Goal: Task Accomplishment & Management: Manage account settings

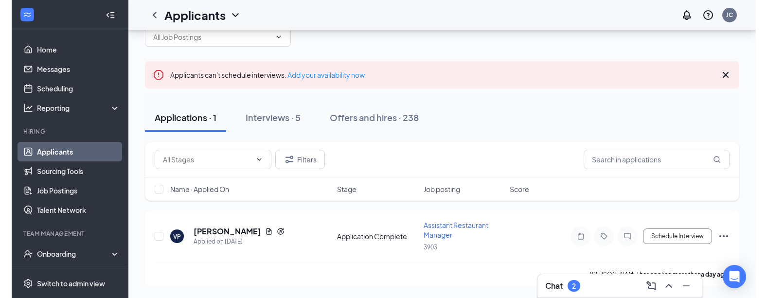
scroll to position [24, 0]
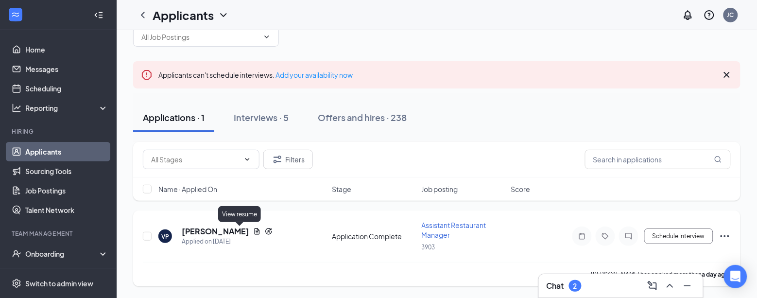
click at [253, 231] on icon "Document" at bounding box center [257, 231] width 8 height 8
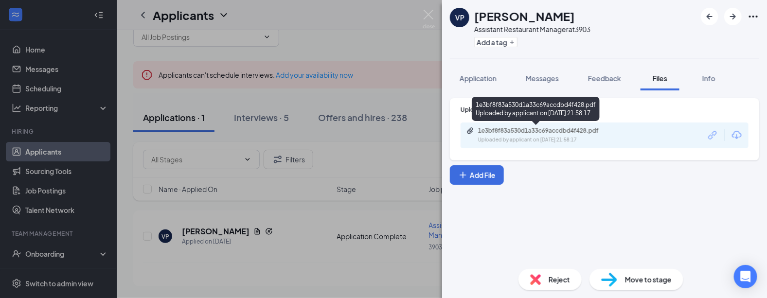
click at [488, 135] on div "1e3bf8f83a530d1a33c69accdbd4f428.pdf Uploaded by applicant on [DATE] 21:58:17" at bounding box center [544, 135] width 157 height 17
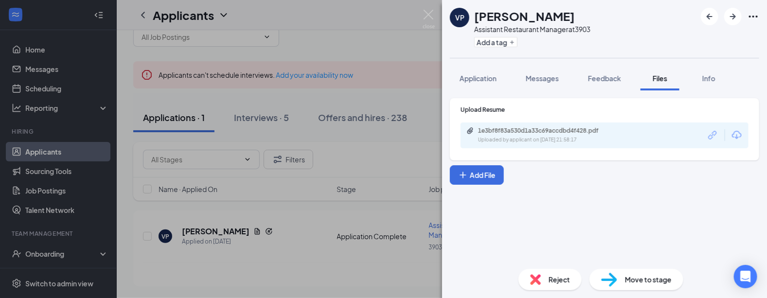
click at [525, 283] on span "Reject" at bounding box center [558, 279] width 21 height 11
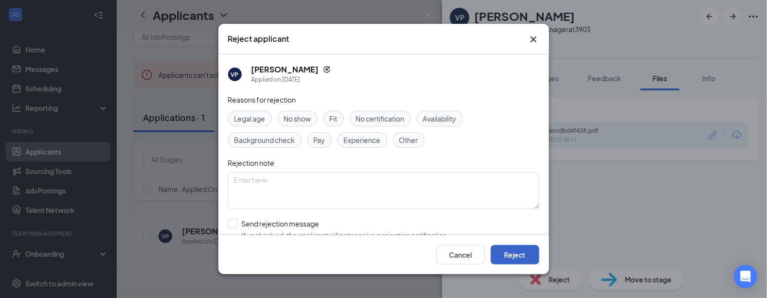
drag, startPoint x: 511, startPoint y: 248, endPoint x: 571, endPoint y: 224, distance: 64.5
click at [511, 248] on button "Reject" at bounding box center [514, 254] width 49 height 19
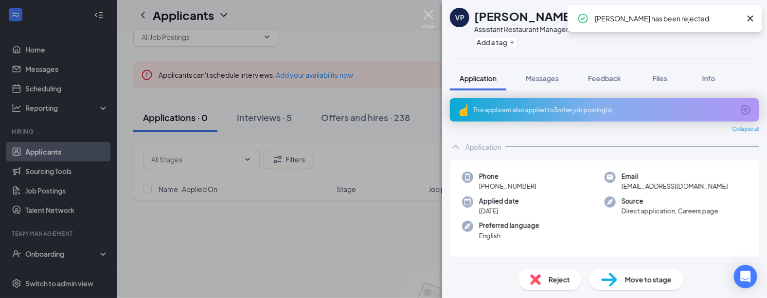
click at [430, 12] on img at bounding box center [428, 19] width 12 height 19
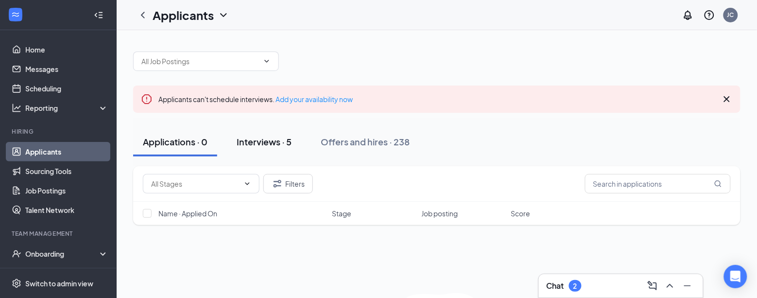
click at [272, 142] on div "Interviews · 5" at bounding box center [264, 142] width 55 height 12
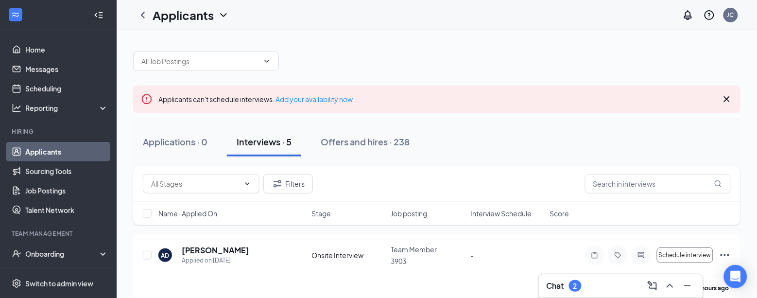
click at [525, 285] on div "Chat 2" at bounding box center [621, 286] width 149 height 16
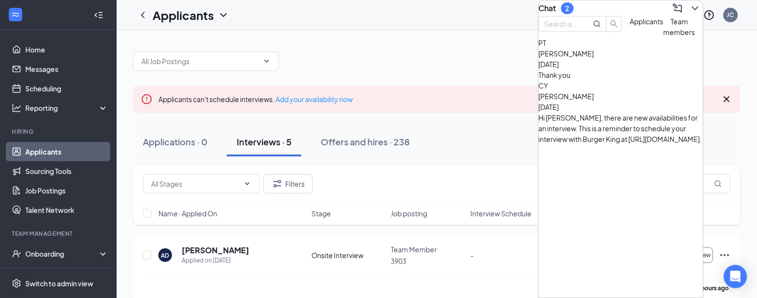
click at [525, 58] on span "[PERSON_NAME]" at bounding box center [566, 53] width 55 height 9
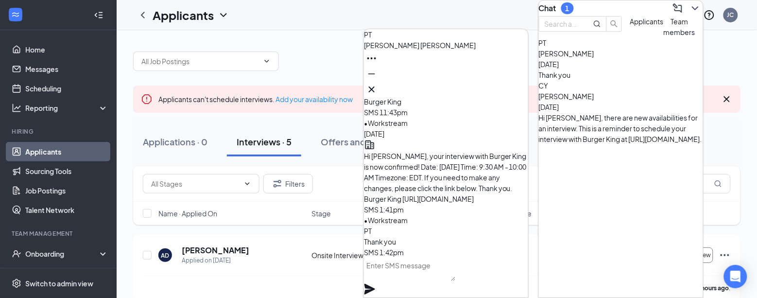
click at [525, 36] on span "Team members" at bounding box center [680, 26] width 32 height 19
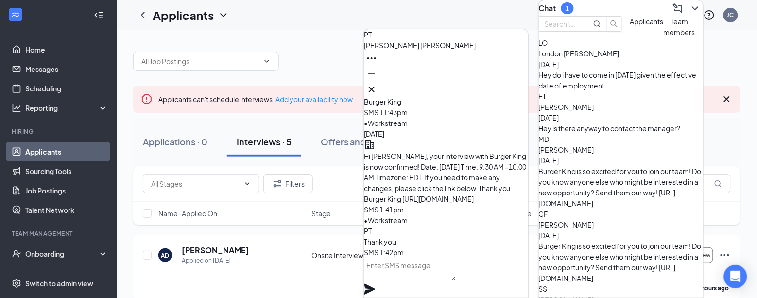
click at [525, 91] on div "Hey do i have to come in [DATE] given the effective date of employment" at bounding box center [621, 80] width 164 height 21
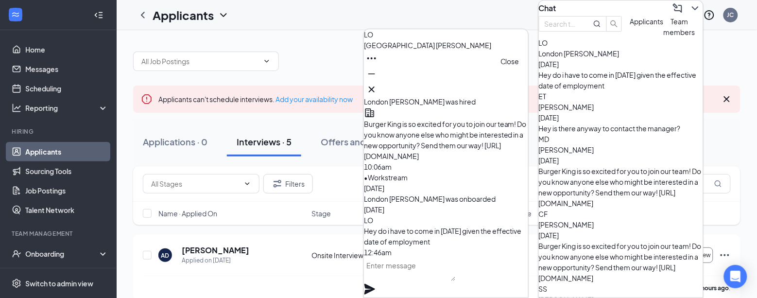
click at [378, 85] on icon "Cross" at bounding box center [372, 90] width 12 height 12
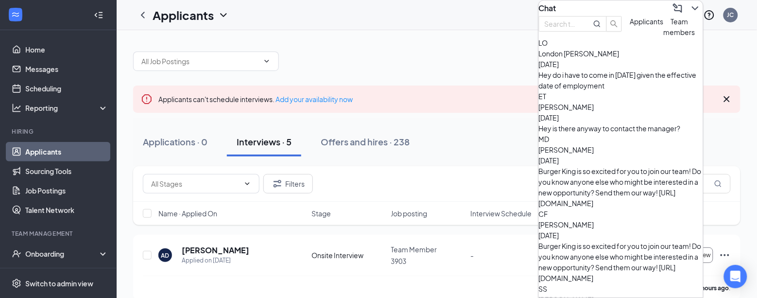
click at [436, 23] on div "Applicants JC" at bounding box center [437, 15] width 641 height 30
click at [365, 140] on div "Offers and hires · 238" at bounding box center [365, 142] width 89 height 12
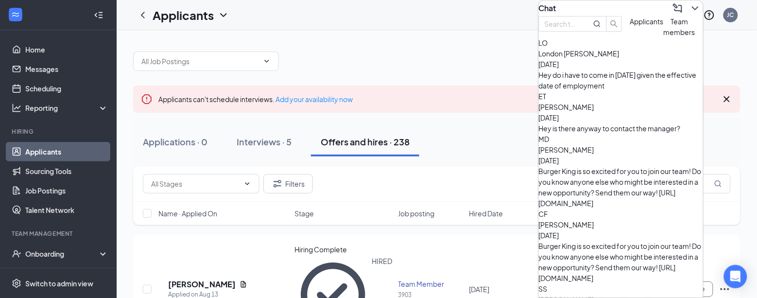
click at [525, 9] on icon "ChevronDown" at bounding box center [696, 8] width 12 height 12
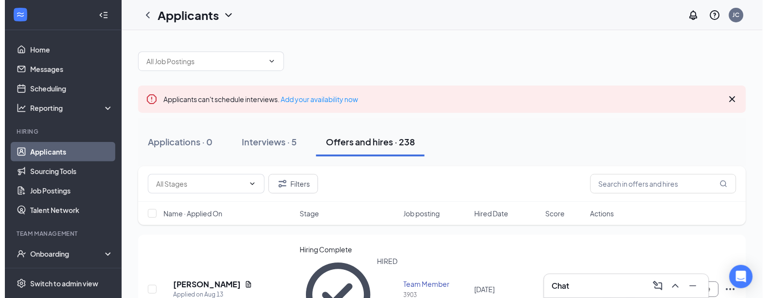
scroll to position [61, 0]
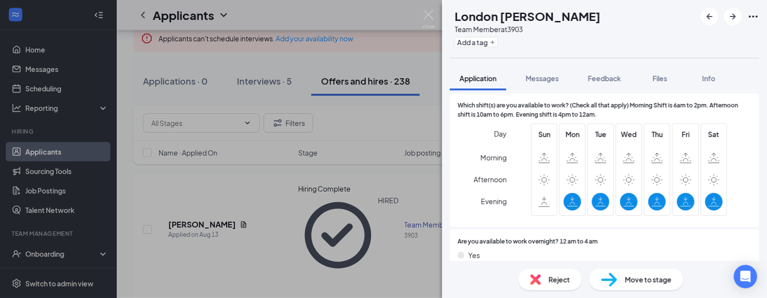
scroll to position [647, 0]
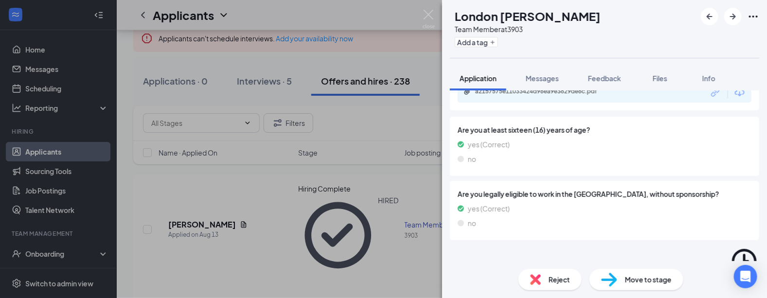
click at [454, 272] on icon "ChevronDown" at bounding box center [456, 278] width 12 height 12
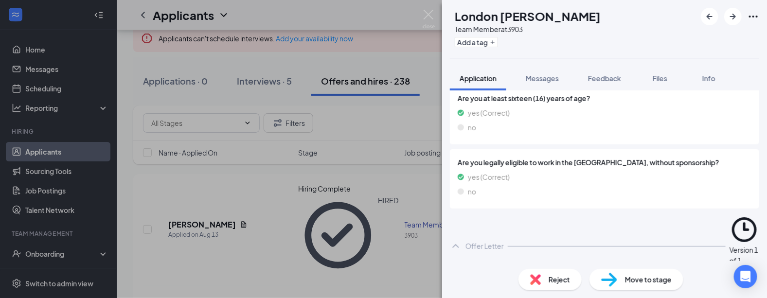
scroll to position [706, 0]
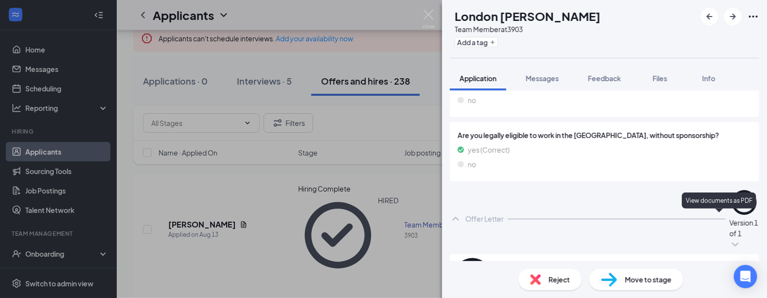
click at [525, 273] on icon "Eye" at bounding box center [736, 277] width 10 height 8
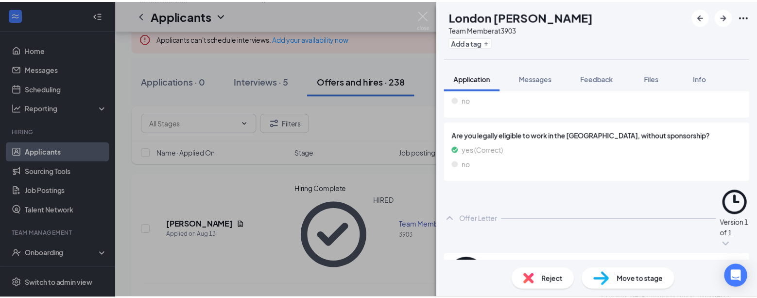
scroll to position [702, 0]
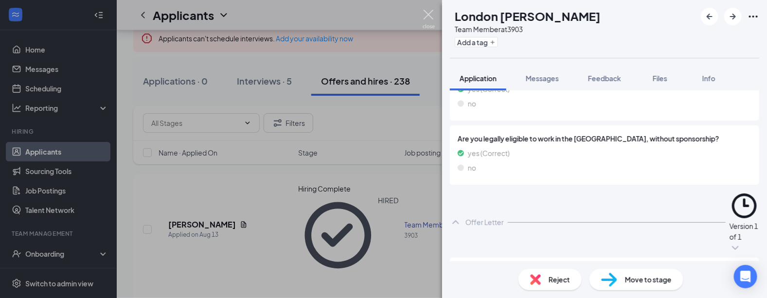
click at [428, 13] on img at bounding box center [428, 19] width 12 height 19
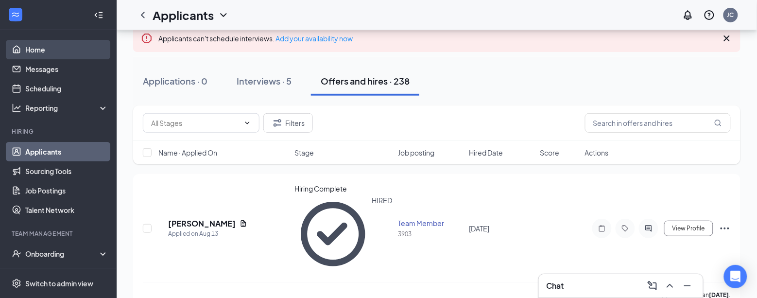
click at [52, 55] on link "Home" at bounding box center [66, 49] width 83 height 19
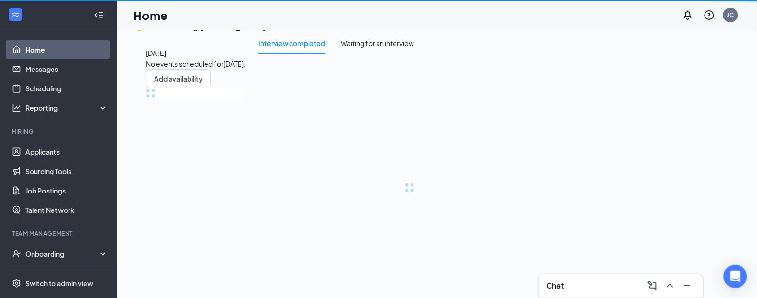
scroll to position [20, 0]
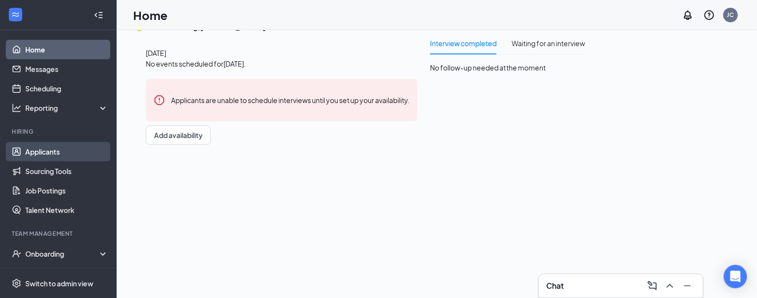
click at [54, 151] on link "Applicants" at bounding box center [66, 151] width 83 height 19
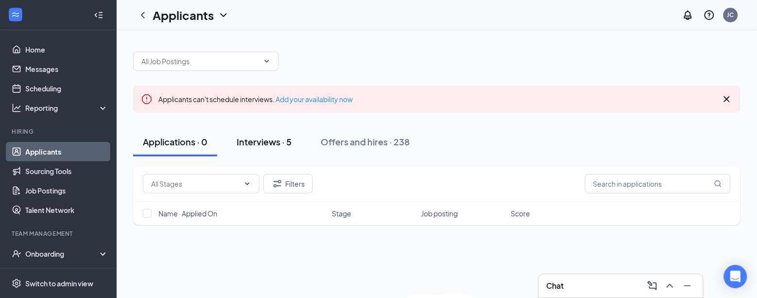
click at [266, 139] on div "Interviews · 5" at bounding box center [264, 142] width 55 height 12
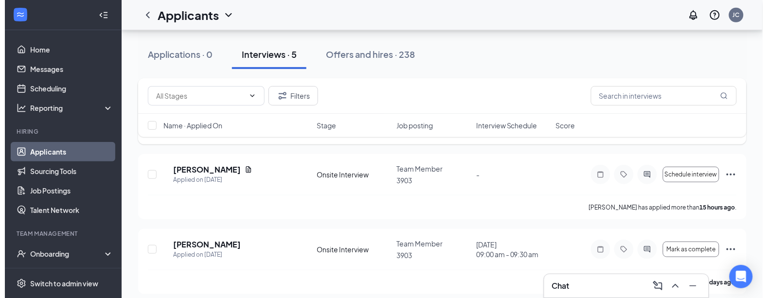
scroll to position [126, 0]
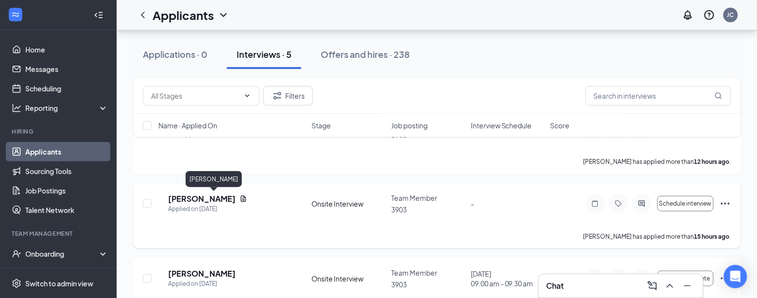
click at [228, 197] on h5 "[PERSON_NAME]" at bounding box center [202, 198] width 68 height 11
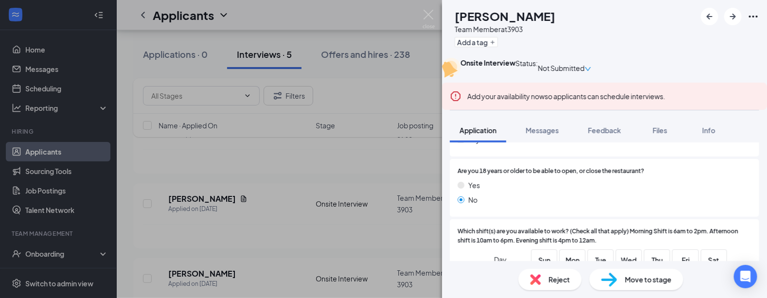
scroll to position [304, 0]
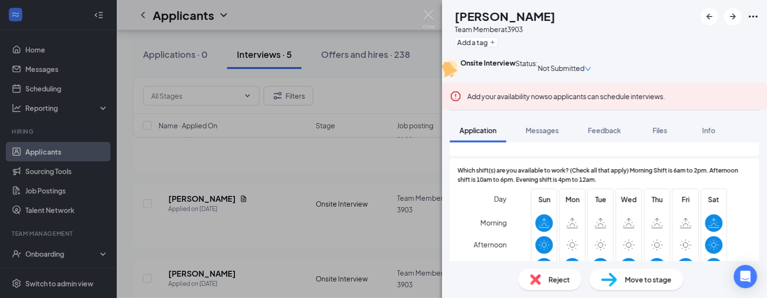
click at [525, 276] on div "Reject" at bounding box center [549, 279] width 63 height 21
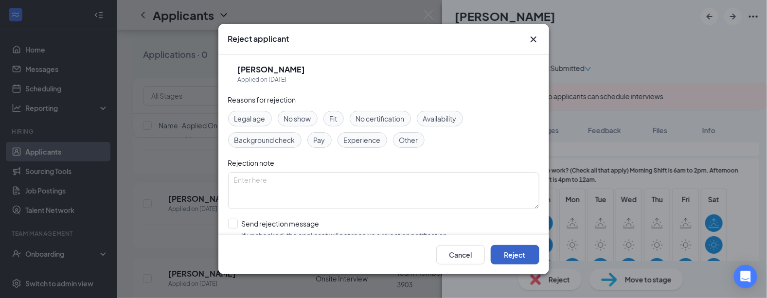
click at [514, 253] on button "Reject" at bounding box center [514, 254] width 49 height 19
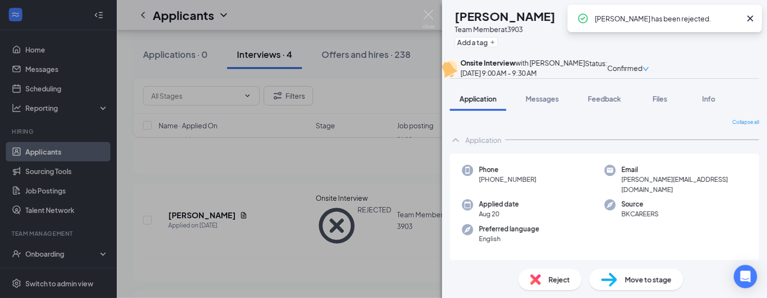
click at [281, 174] on div "LS [PERSON_NAME] Team Member at 3903 Add a tag Onsite Interview with [PERSON_NA…" at bounding box center [383, 149] width 767 height 298
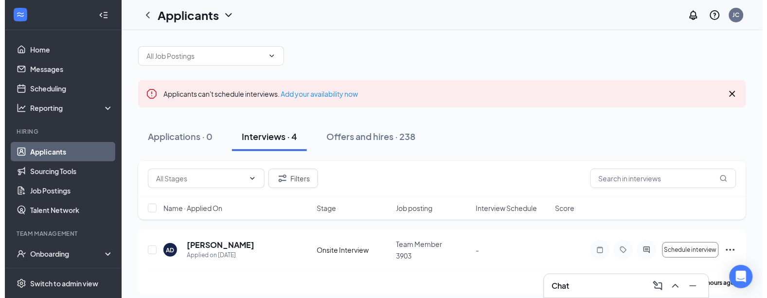
scroll to position [5, 0]
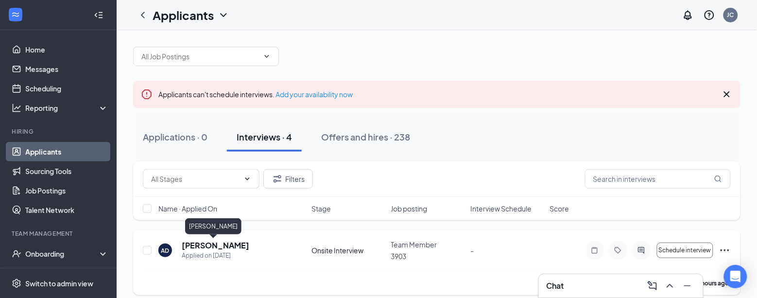
click at [232, 244] on h5 "[PERSON_NAME]" at bounding box center [216, 245] width 68 height 11
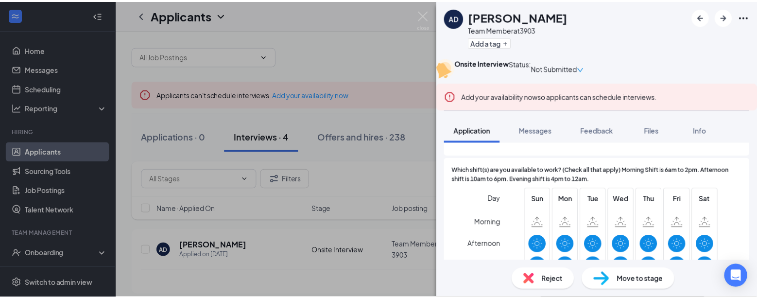
scroll to position [304, 0]
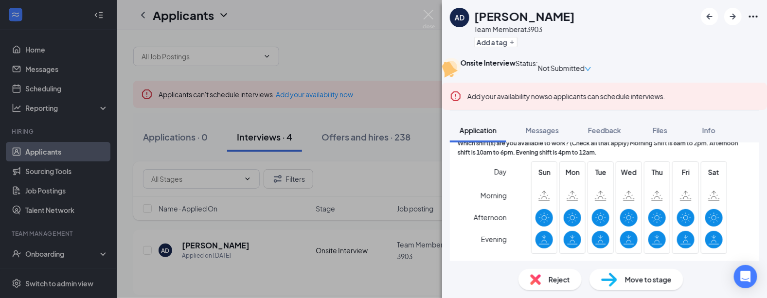
click at [525, 278] on span "Reject" at bounding box center [558, 279] width 21 height 11
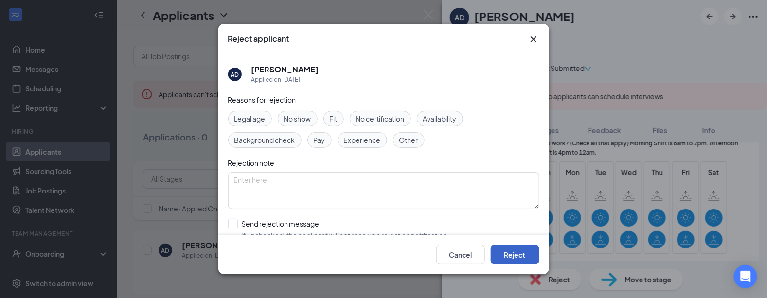
click at [523, 252] on button "Reject" at bounding box center [514, 254] width 49 height 19
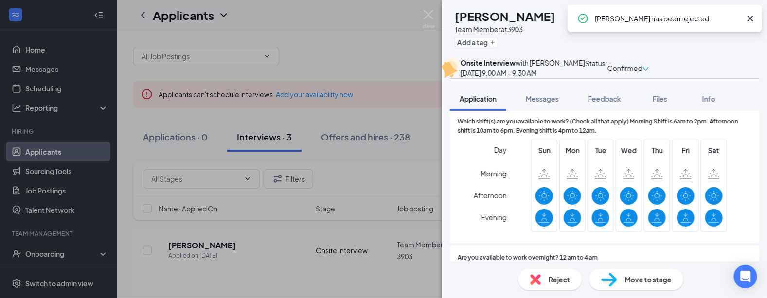
click at [399, 124] on div "LS [PERSON_NAME] Team Member at 3903 Add a tag Onsite Interview with [PERSON_NA…" at bounding box center [383, 149] width 767 height 298
